Goal: Find contact information: Obtain details needed to contact an individual or organization

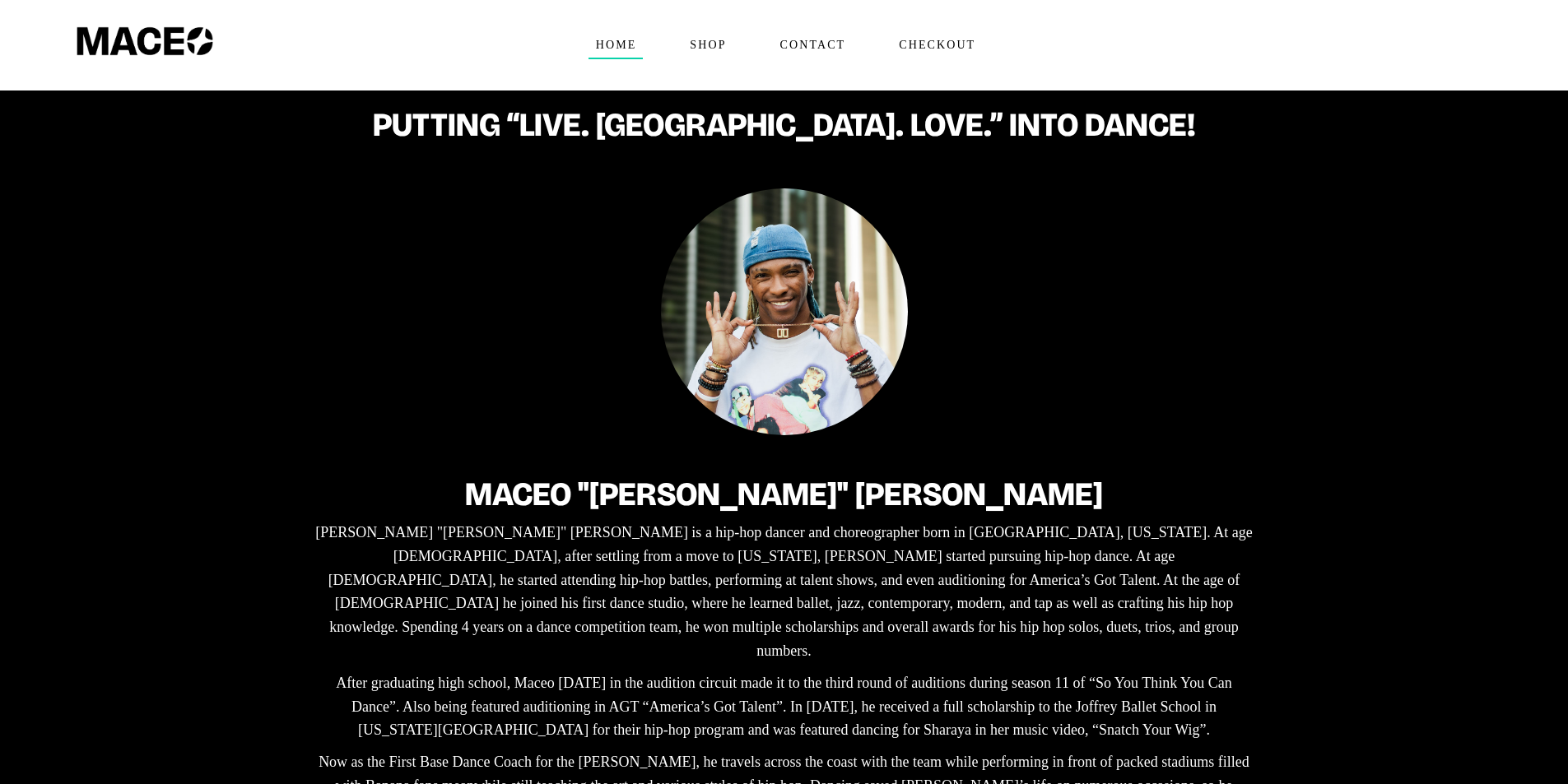
click at [612, 44] on span "Home" at bounding box center [616, 45] width 55 height 27
click at [807, 46] on span "Contact" at bounding box center [813, 45] width 80 height 27
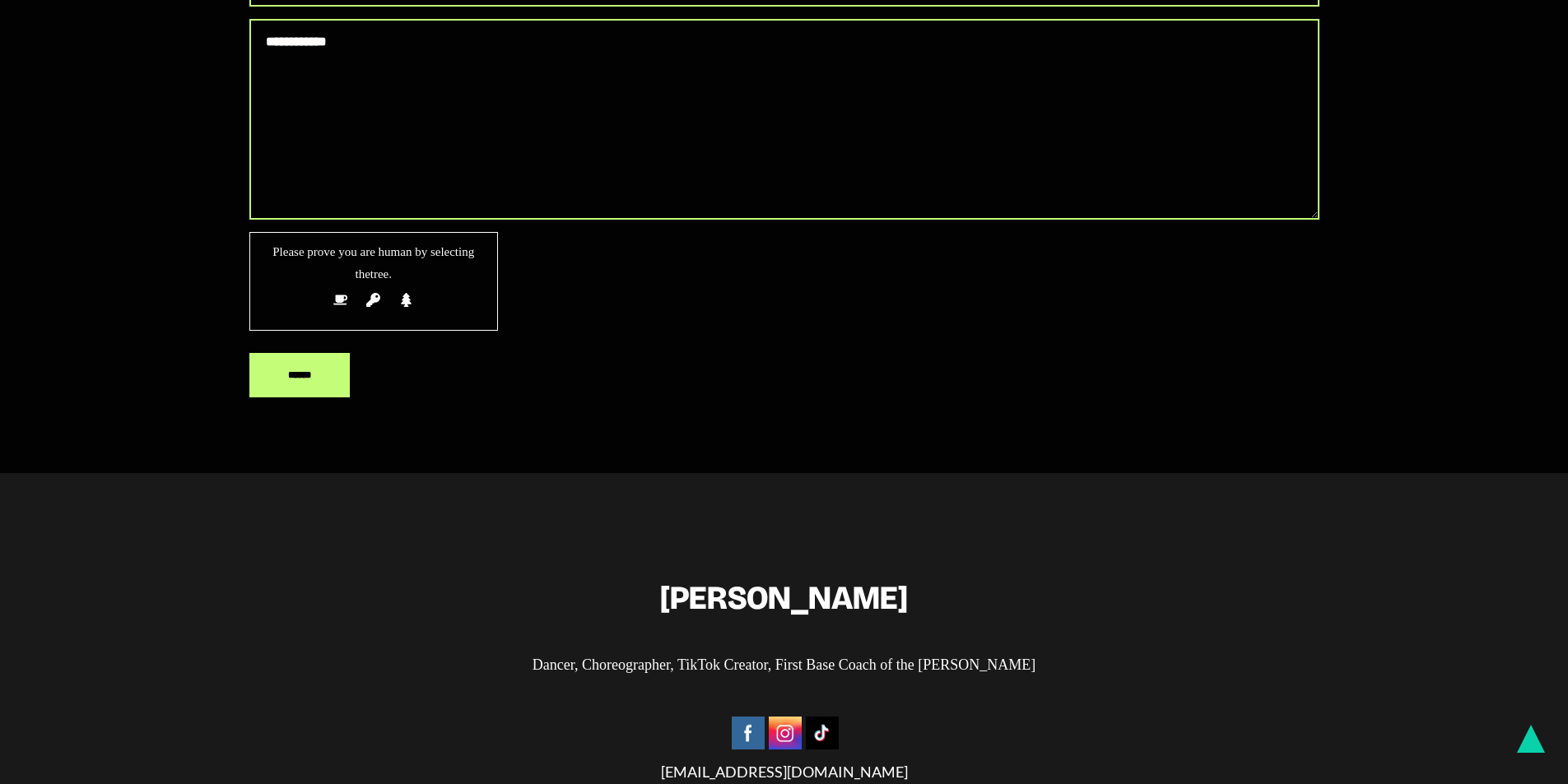
scroll to position [603, 0]
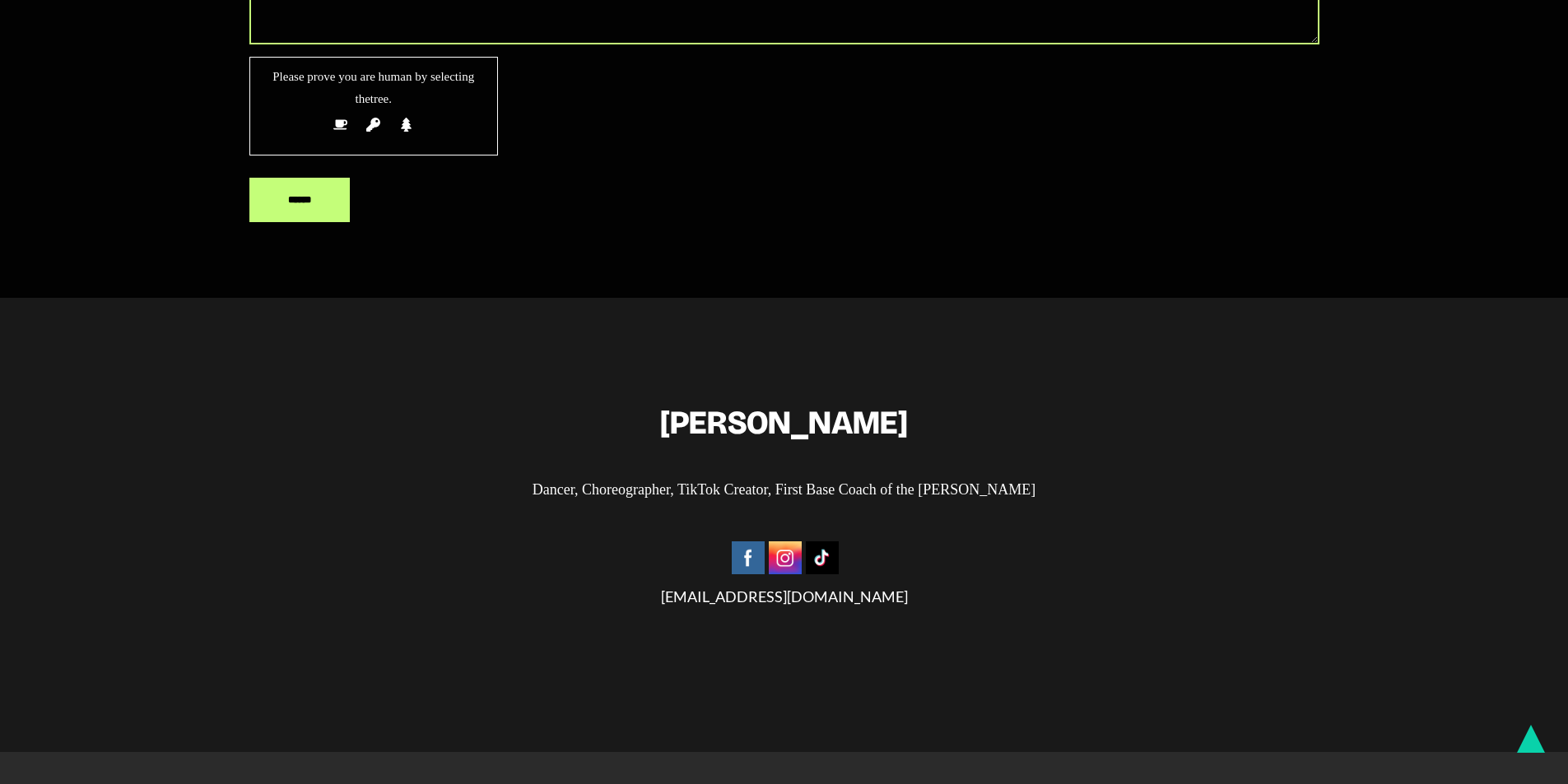
click at [787, 556] on img at bounding box center [785, 558] width 33 height 33
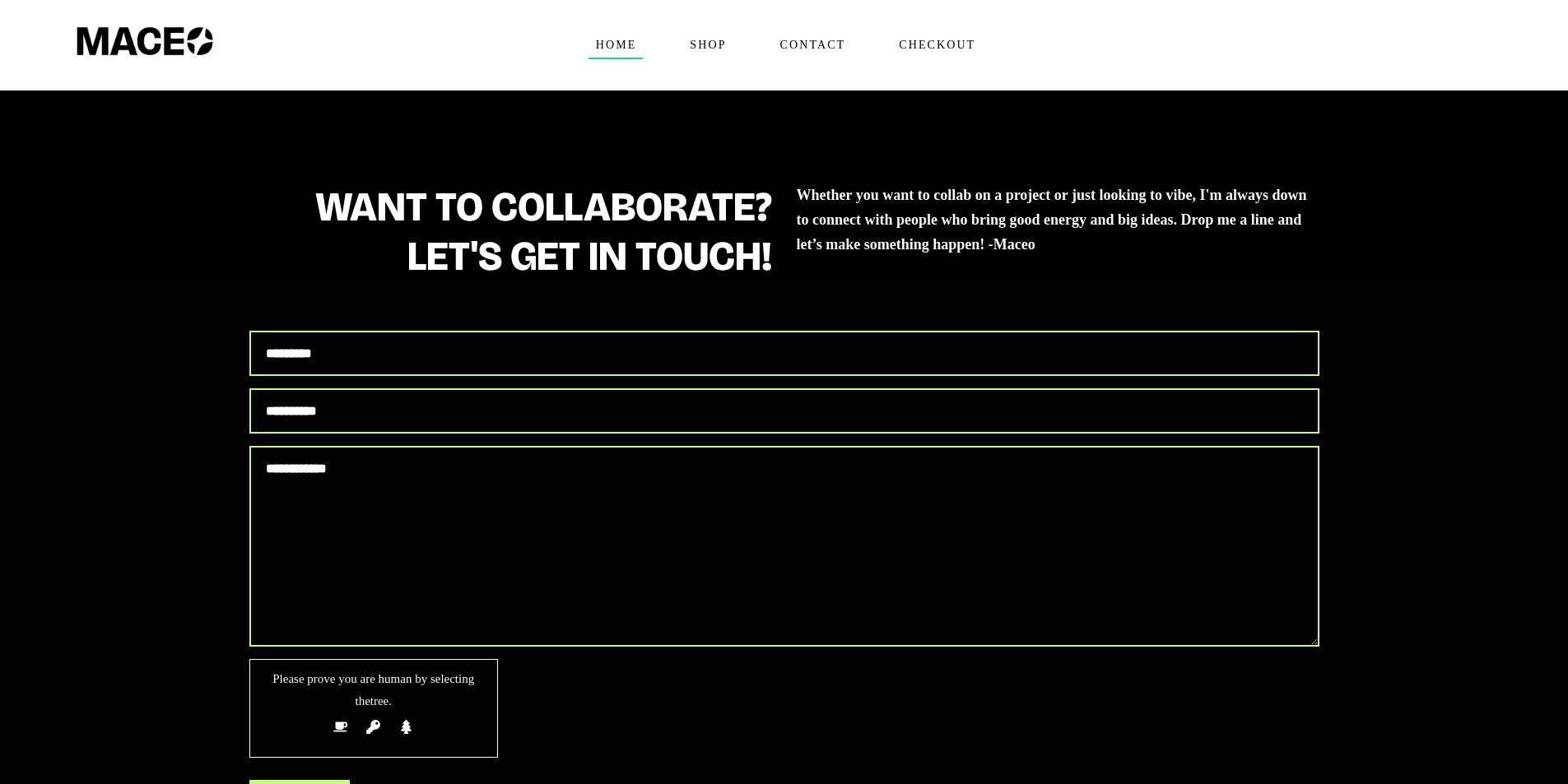
click at [603, 41] on span "Home" at bounding box center [616, 45] width 55 height 27
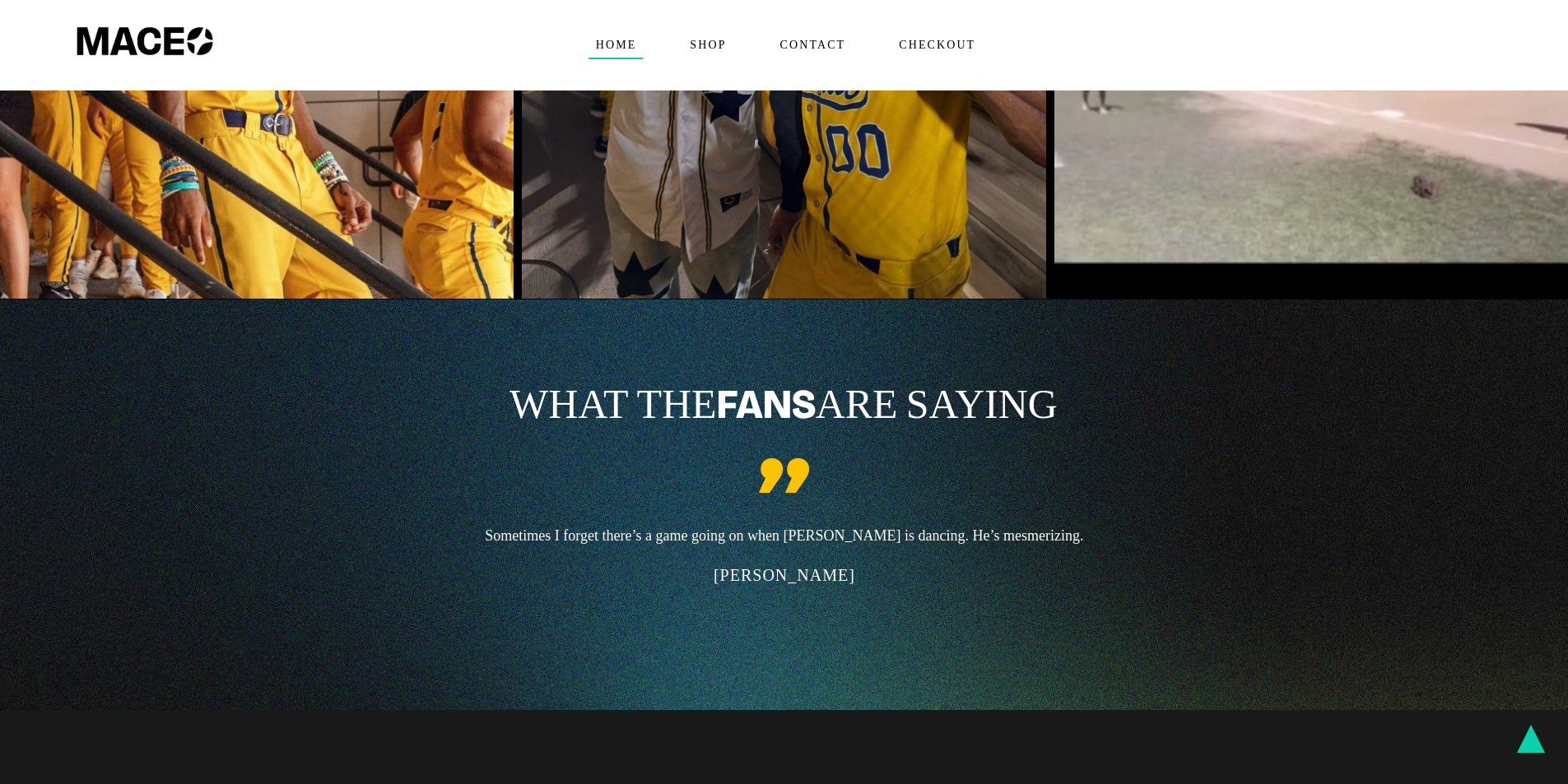
scroll to position [4427, 0]
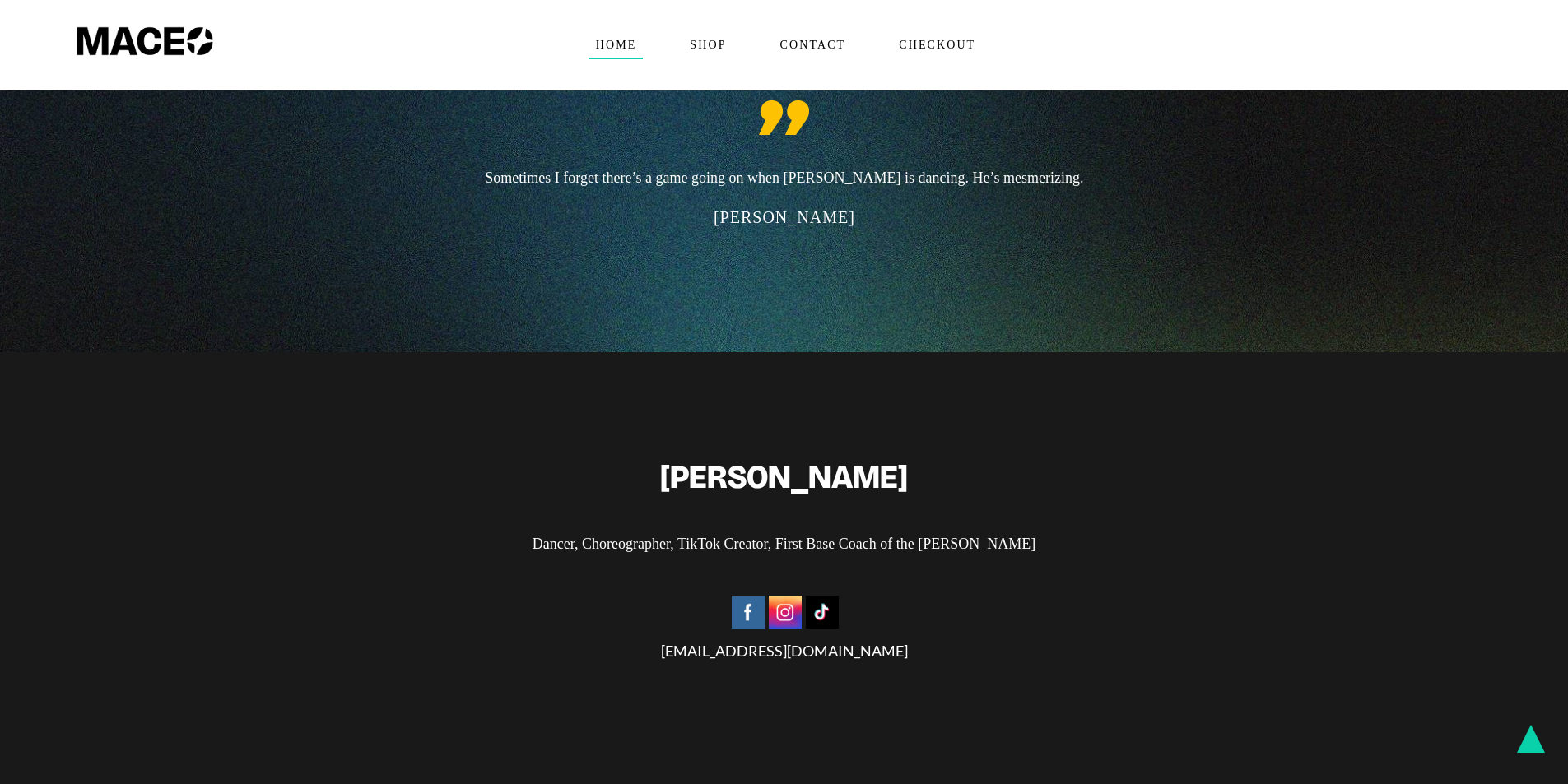
click at [784, 596] on img at bounding box center [785, 613] width 33 height 33
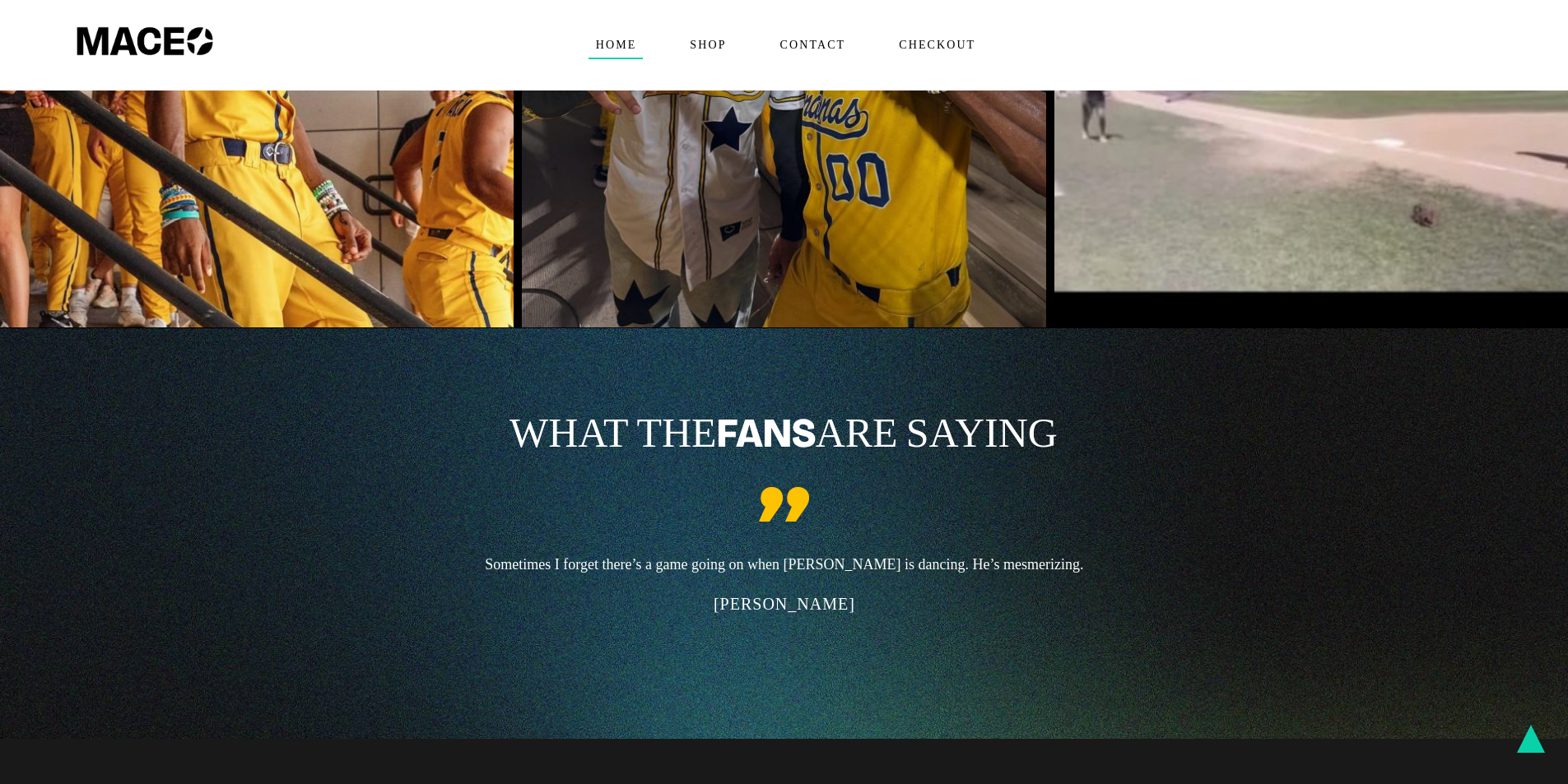
scroll to position [4507, 0]
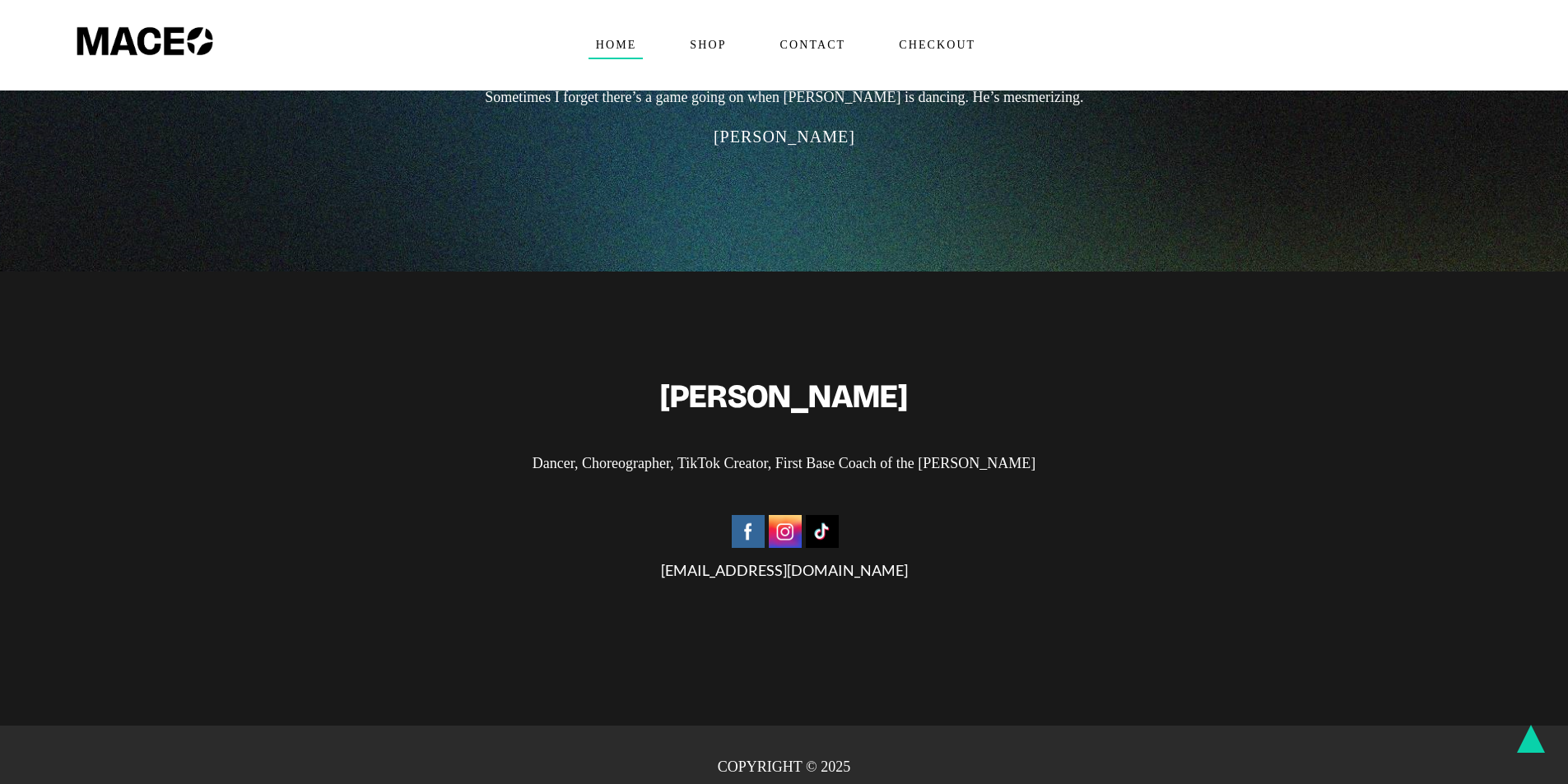
click at [813, 515] on img at bounding box center [823, 532] width 33 height 33
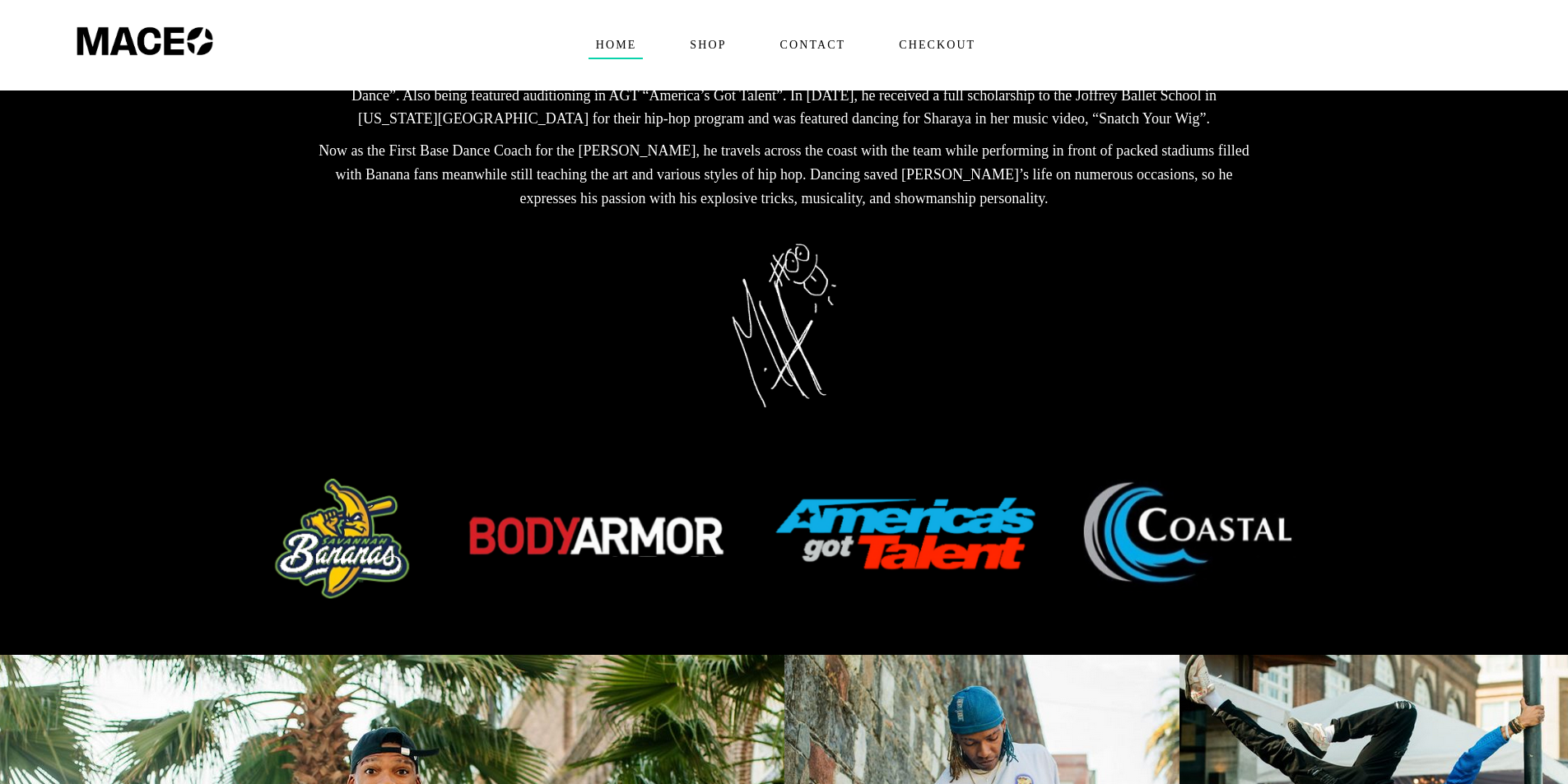
scroll to position [219, 0]
